Goal: Task Accomplishment & Management: Complete application form

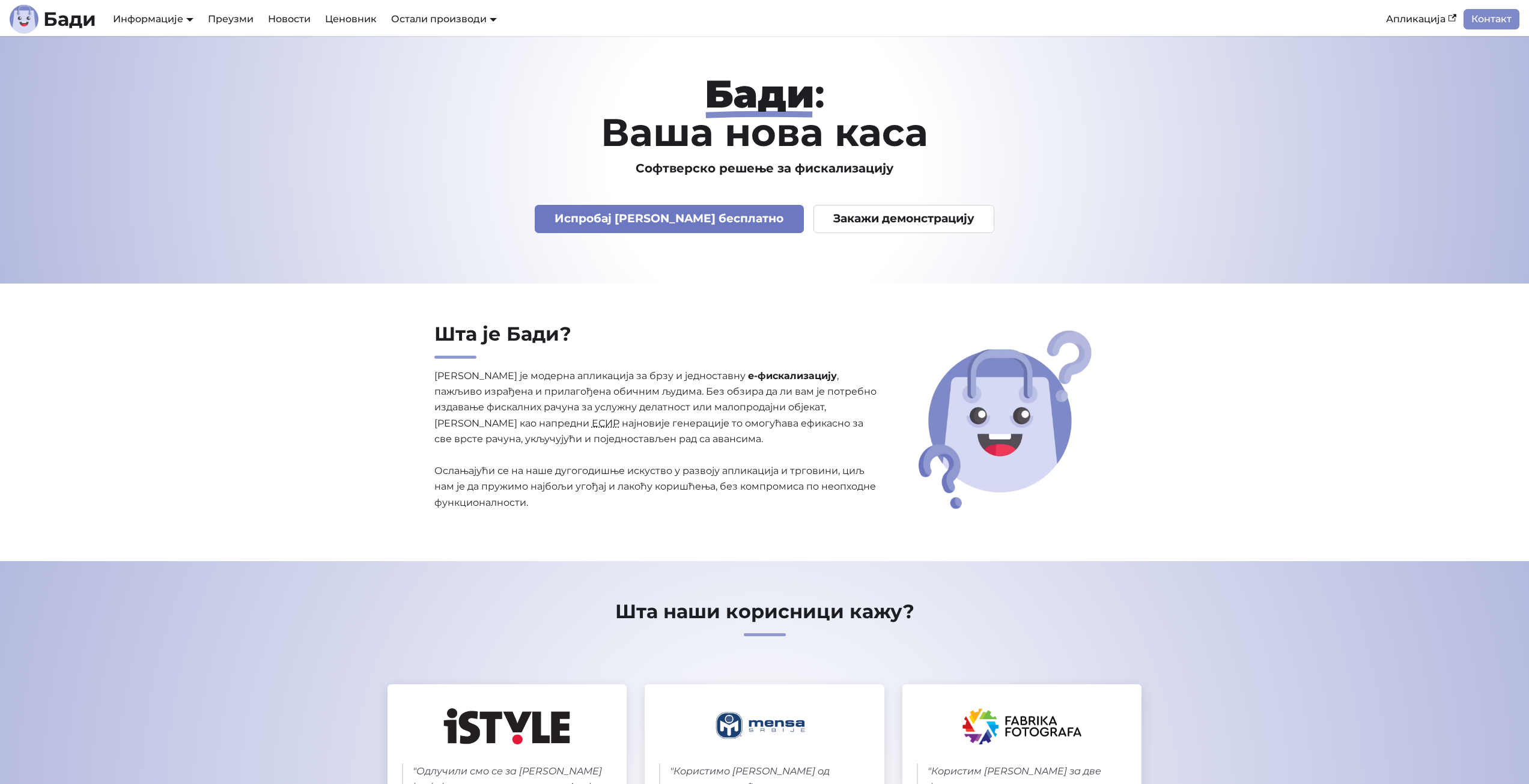
click at [661, 218] on link "Испробај [PERSON_NAME] бесплатно" at bounding box center [669, 219] width 269 height 28
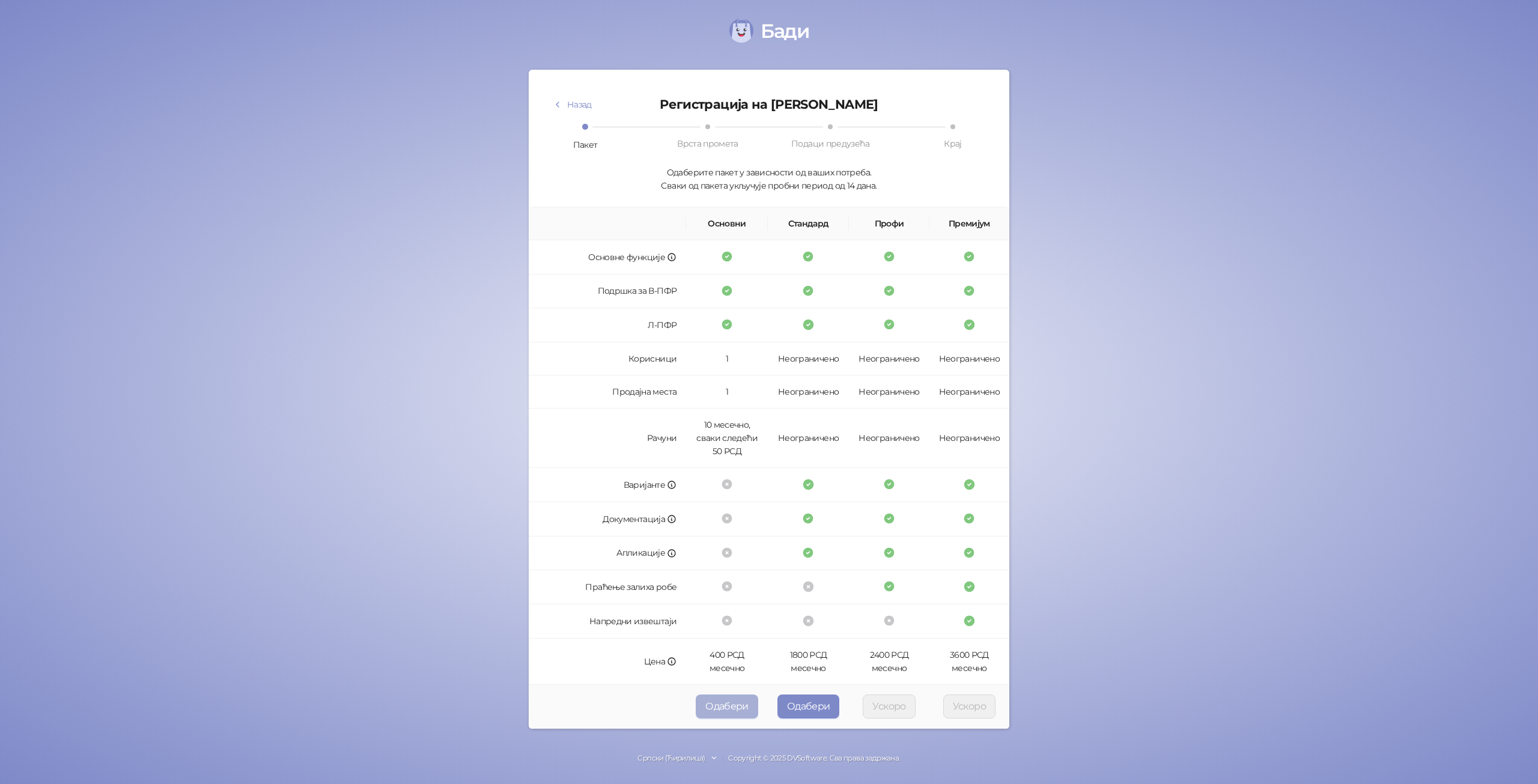
click at [732, 708] on button "Одабери" at bounding box center [727, 706] width 63 height 24
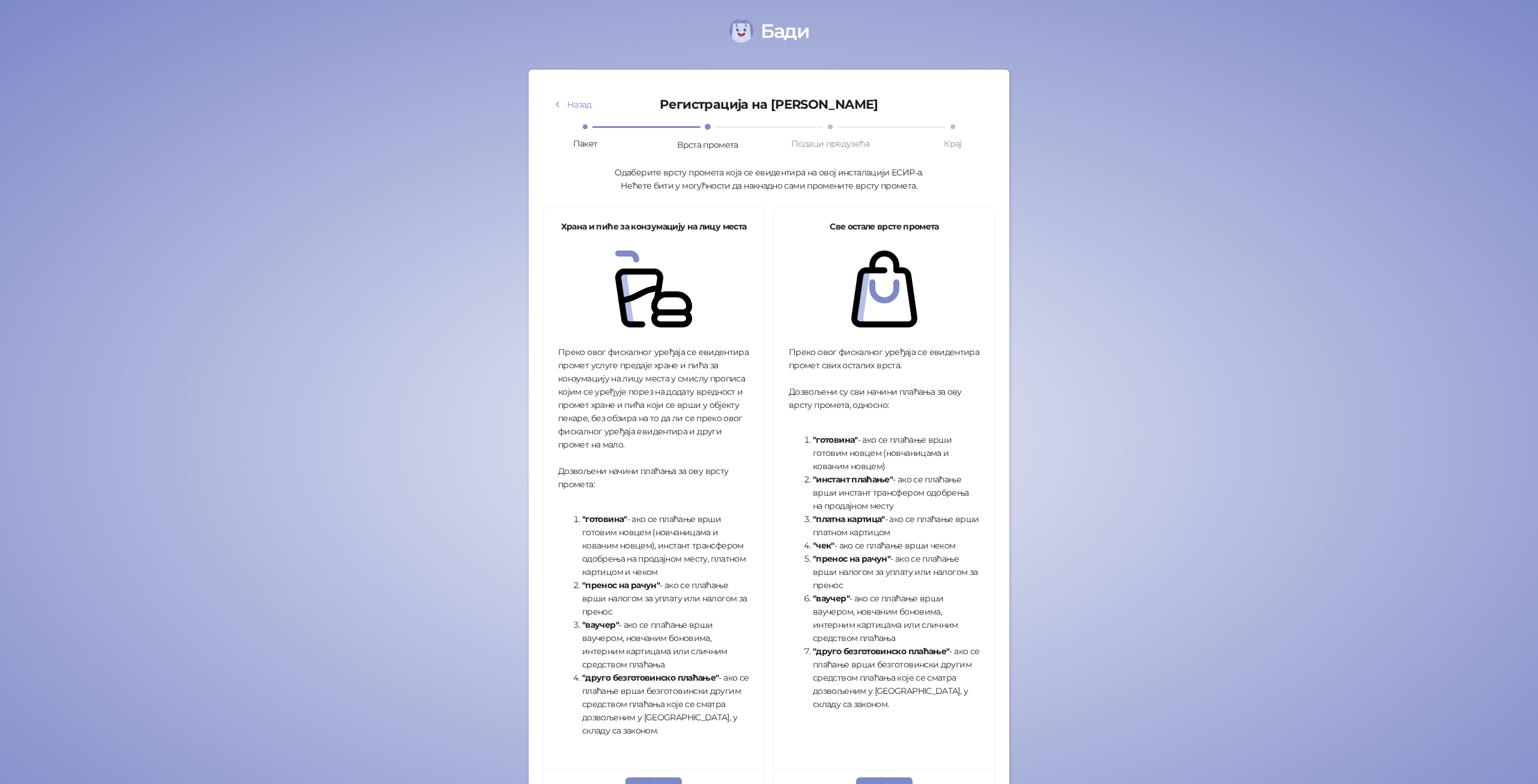
click at [732, 708] on li ""друго безготовинско плаћање" - ако се плаћање врши безготовински другим средст…" at bounding box center [666, 704] width 167 height 66
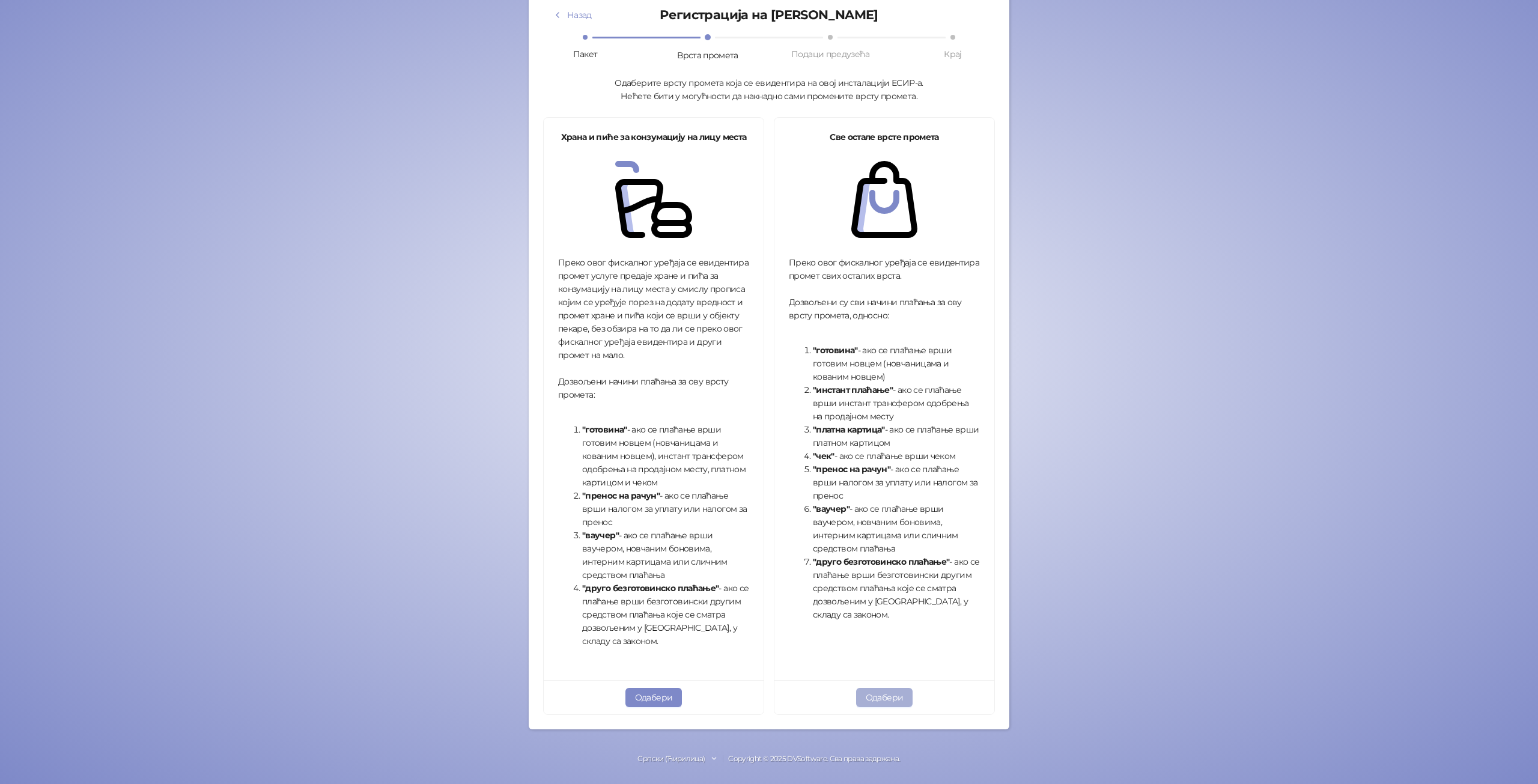
click at [882, 697] on button "Одабери" at bounding box center [885, 697] width 57 height 19
